Goal: Download file/media

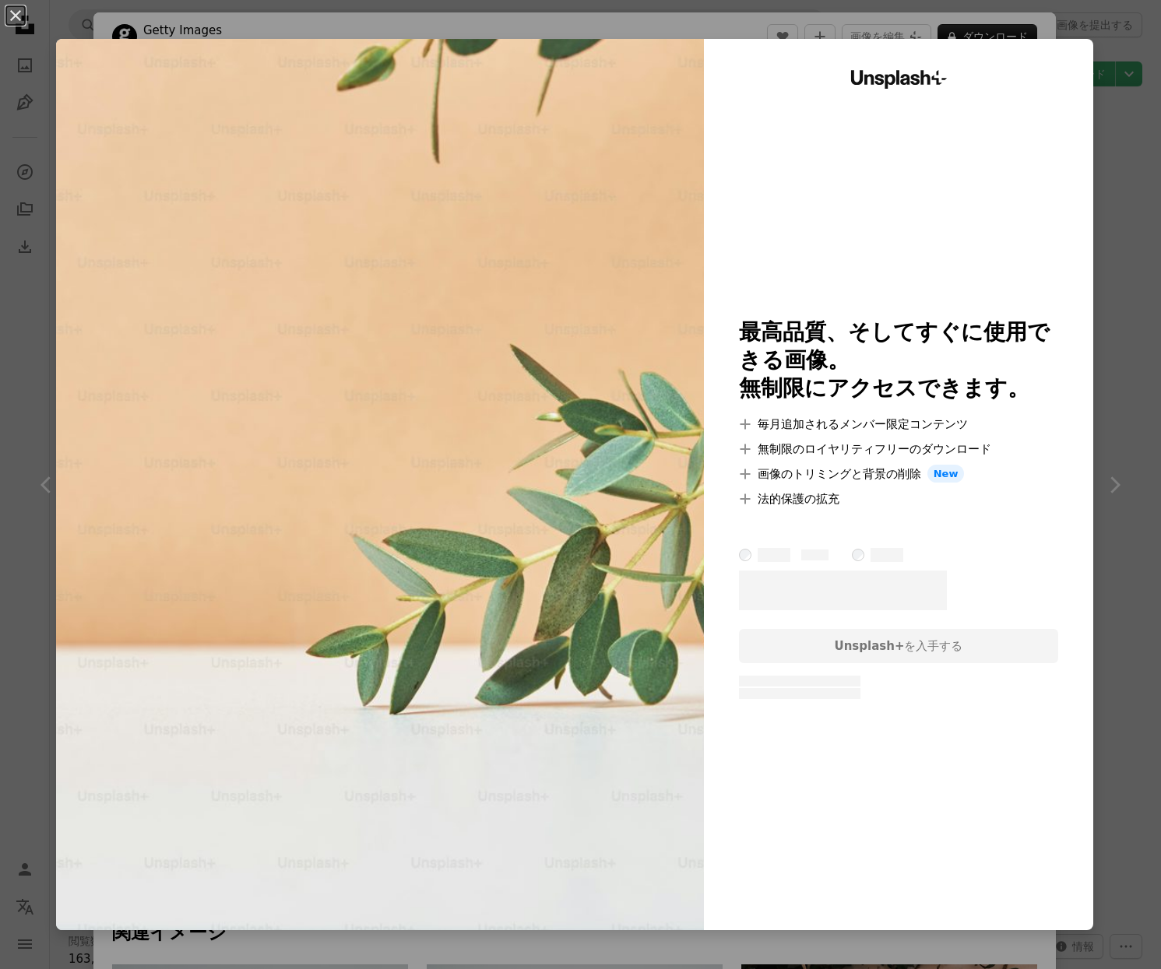
scroll to position [23938, 0]
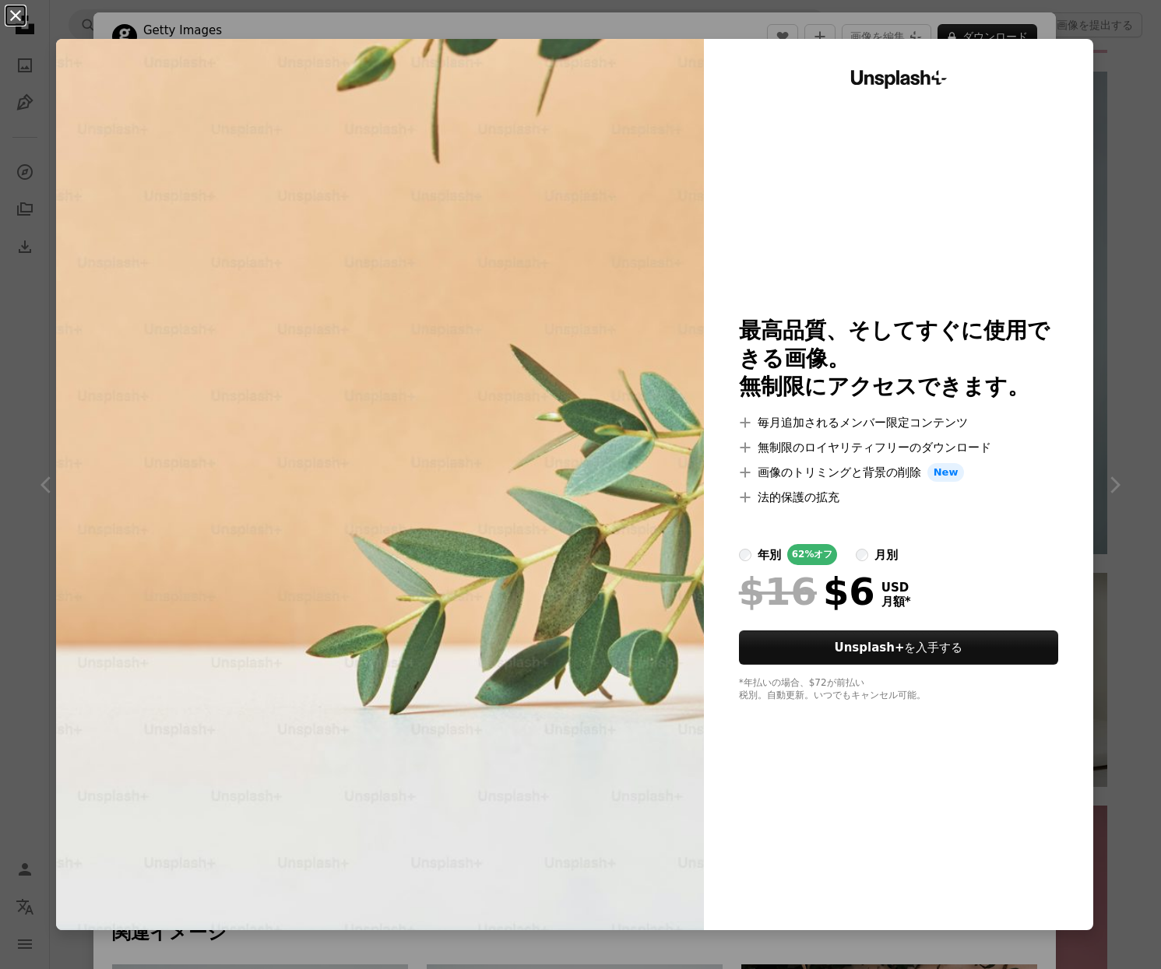
click at [11, 17] on button "An X shape" at bounding box center [15, 15] width 19 height 19
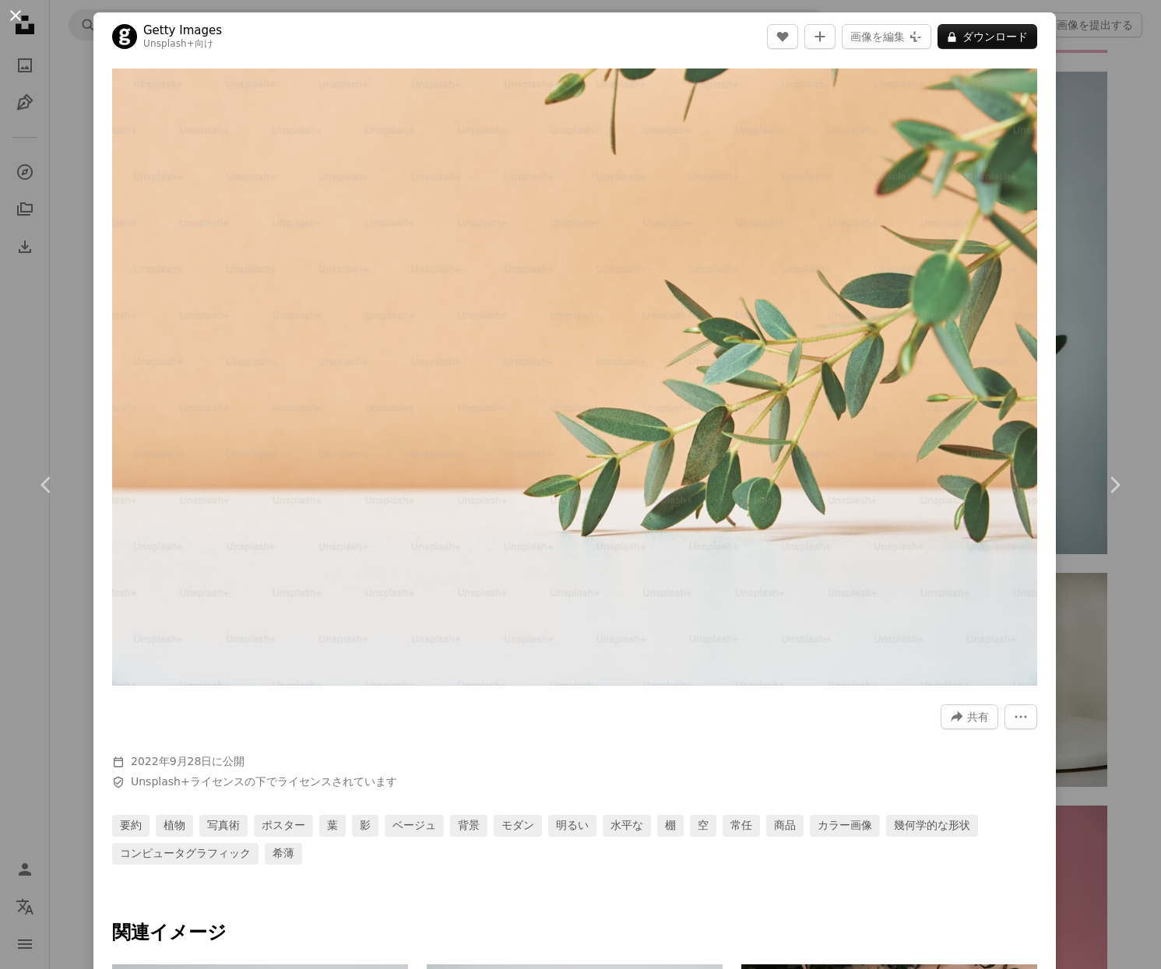
click at [13, 11] on button "An X shape" at bounding box center [15, 15] width 19 height 19
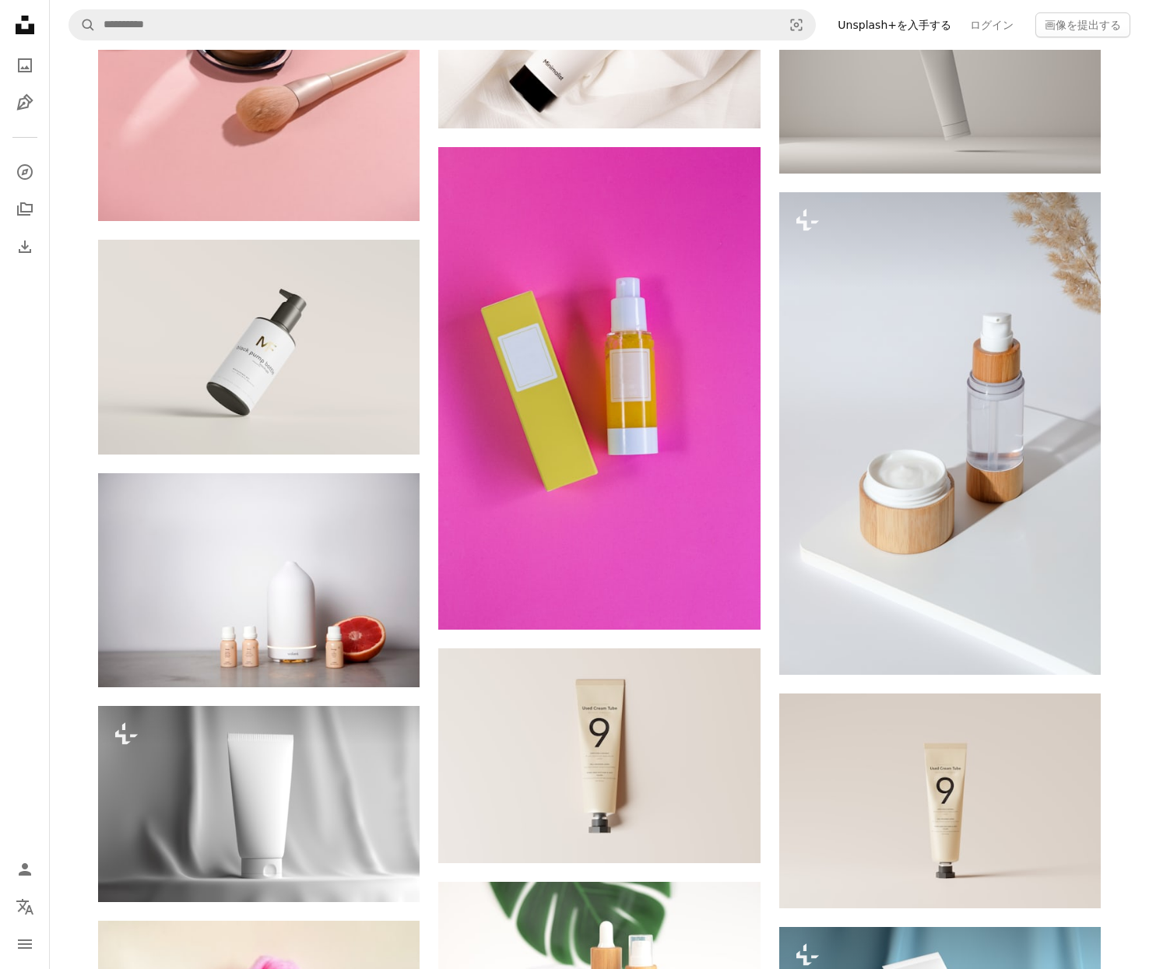
scroll to position [21822, 0]
